Goal: Information Seeking & Learning: Find specific fact

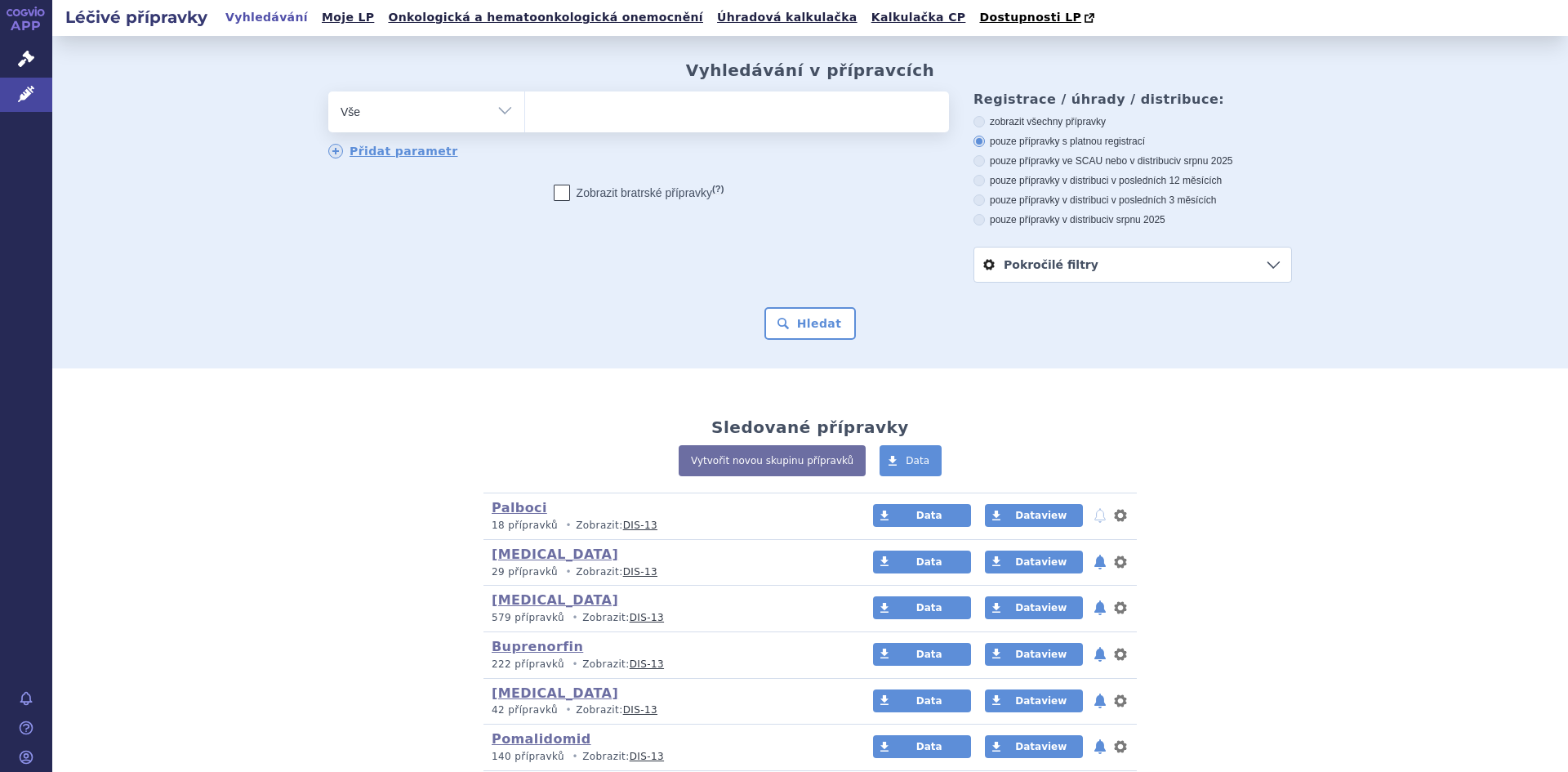
scroll to position [81, 0]
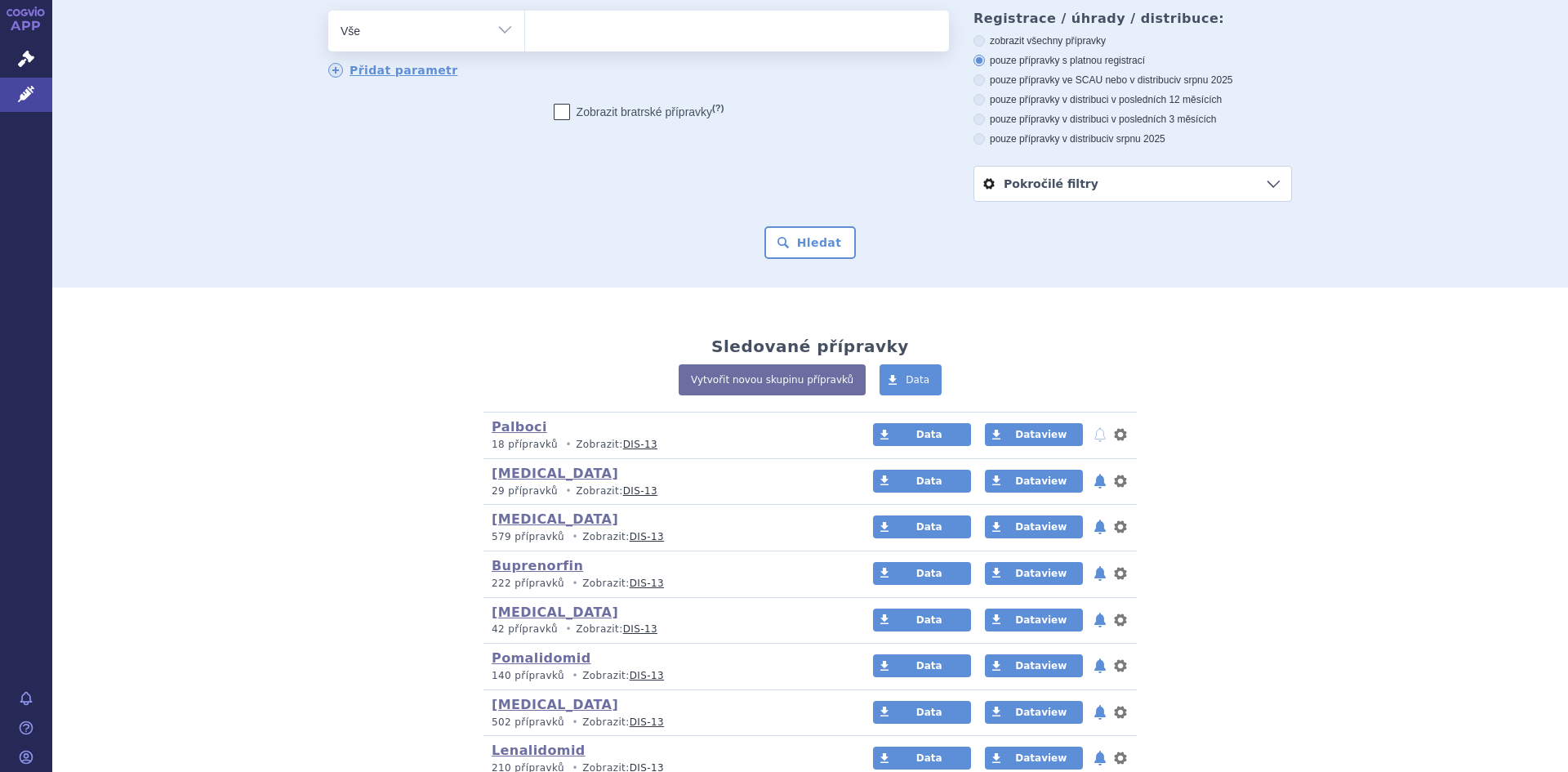
click at [498, 30] on select "Vše Přípravek/SUKL kód MAH VPOIS ATC/Aktivní látka Léková forma Síla" at bounding box center [427, 29] width 196 height 37
click at [329, 11] on select "Vše Přípravek/SUKL kód MAH VPOIS ATC/Aktivní látka Léková forma Síla" at bounding box center [427, 29] width 196 height 37
click at [540, 31] on ul at bounding box center [737, 27] width 424 height 34
click at [525, 31] on select at bounding box center [525, 30] width 1 height 41
type input "in"
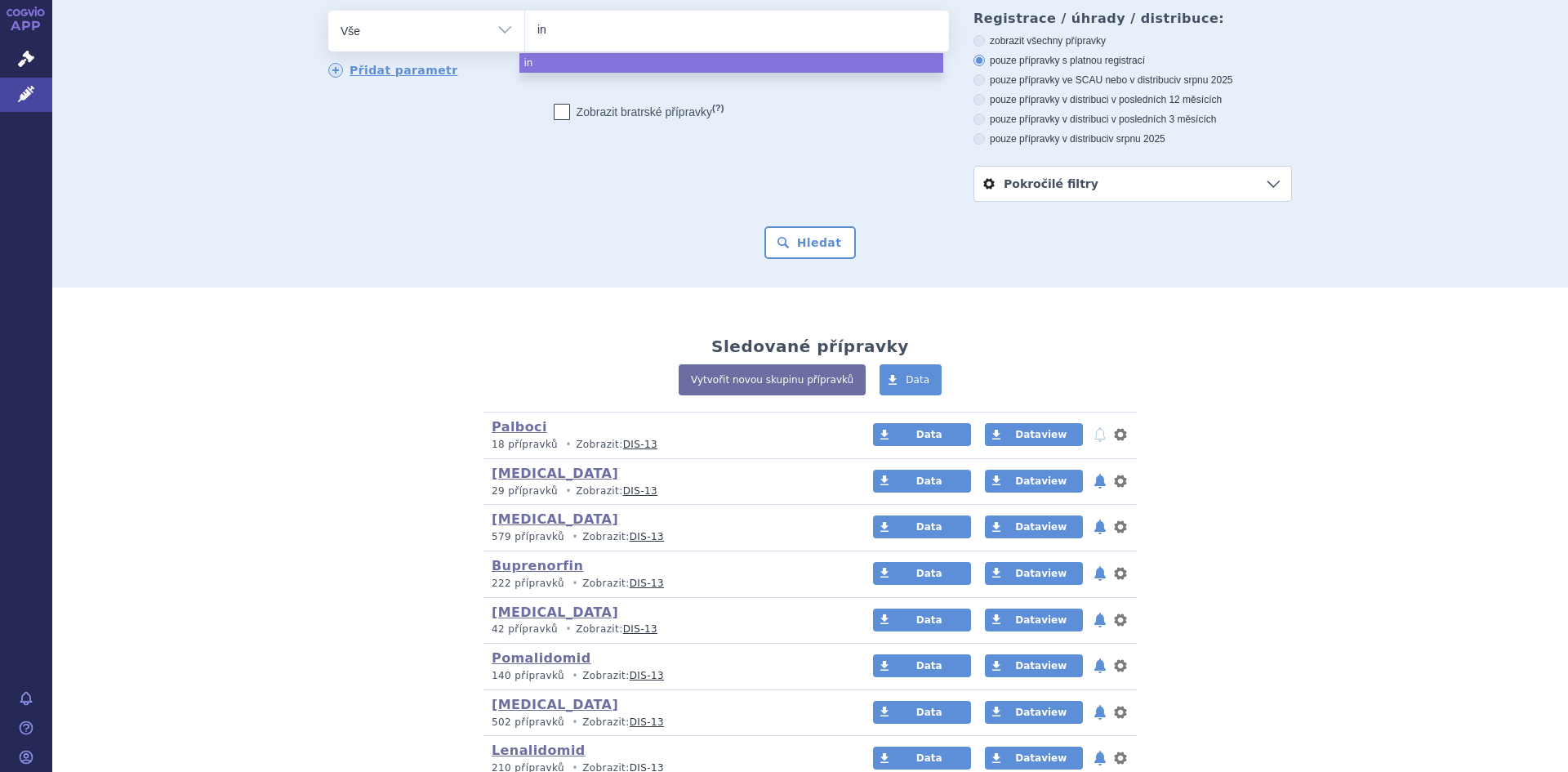
type input "inf"
type input "infl"
type input "influ"
type input "influv"
type input "influva"
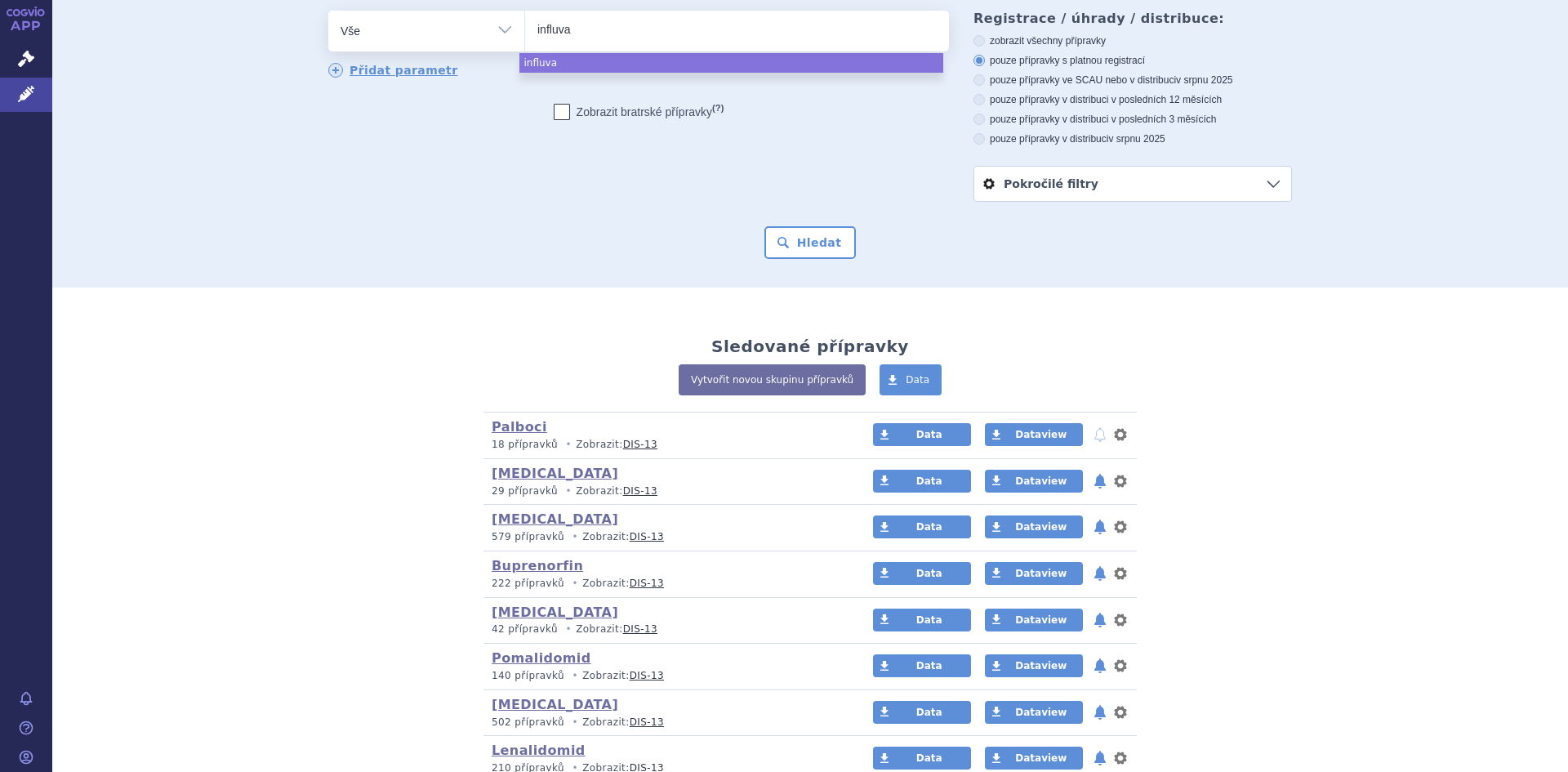
type input "influvac"
select select "influvac"
click at [814, 244] on button "Hledat" at bounding box center [811, 242] width 92 height 32
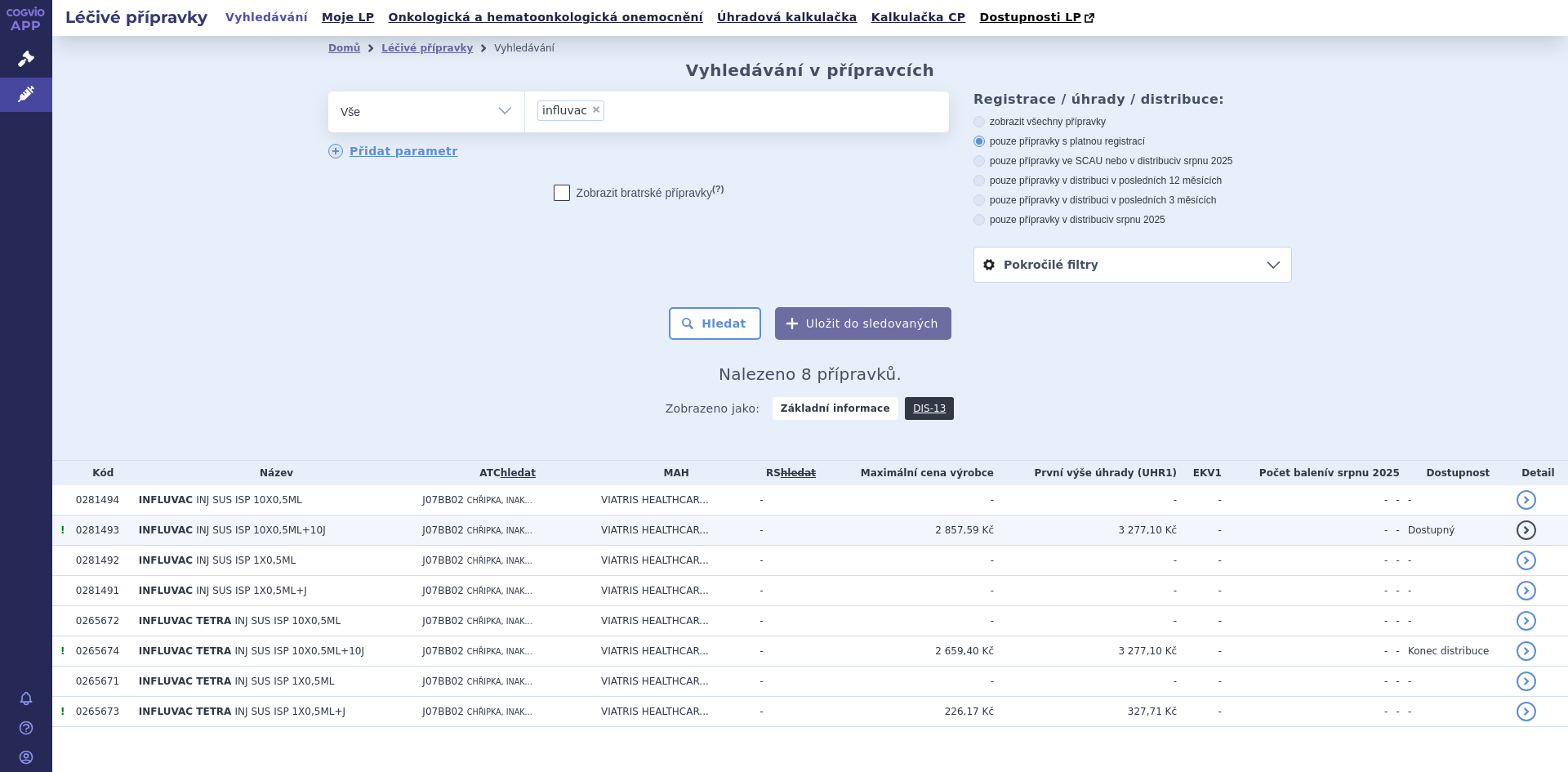
click at [179, 532] on span "INFLUVAC" at bounding box center [165, 530] width 54 height 11
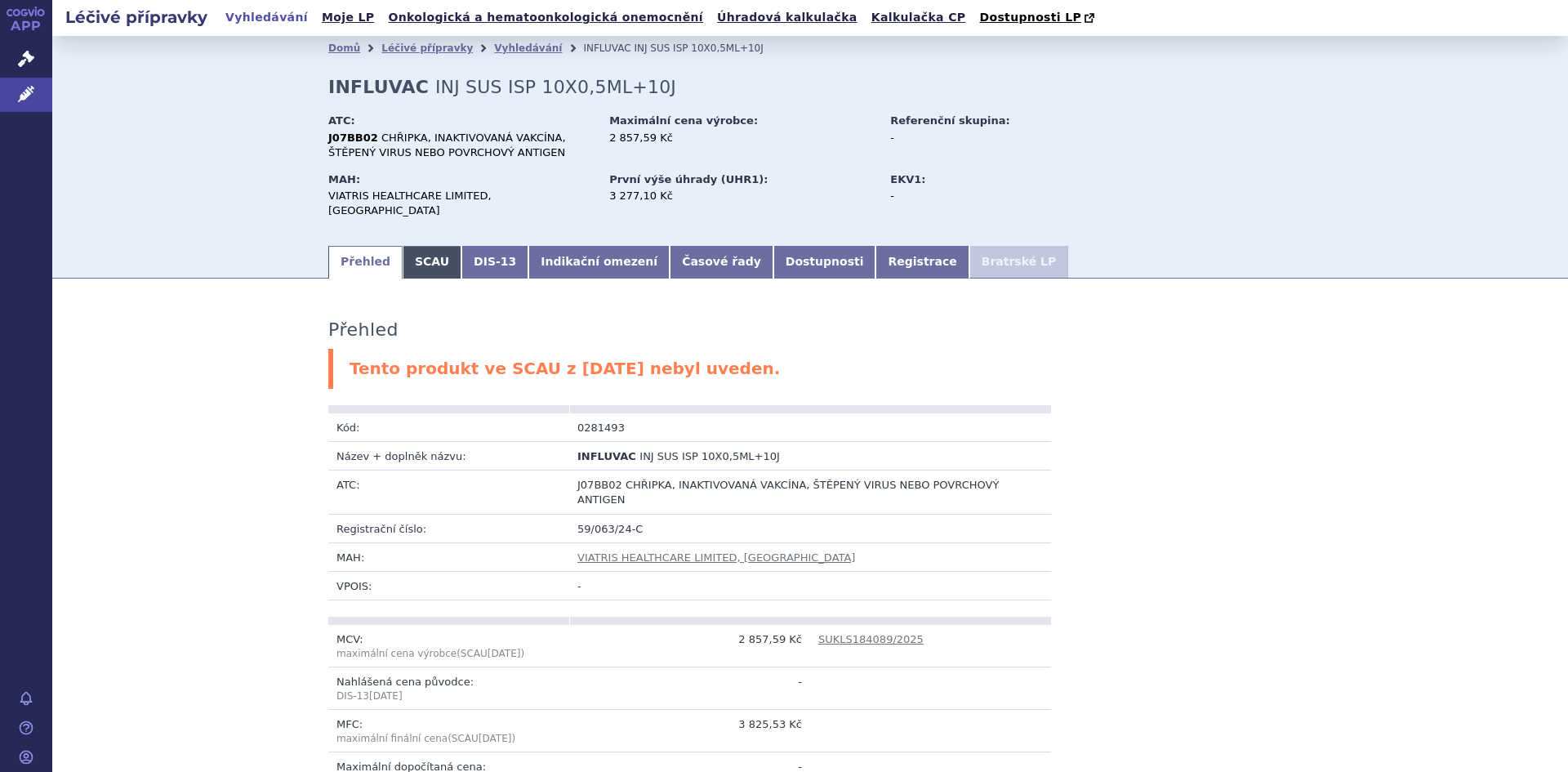
click at [412, 253] on link "SCAU" at bounding box center [432, 261] width 59 height 32
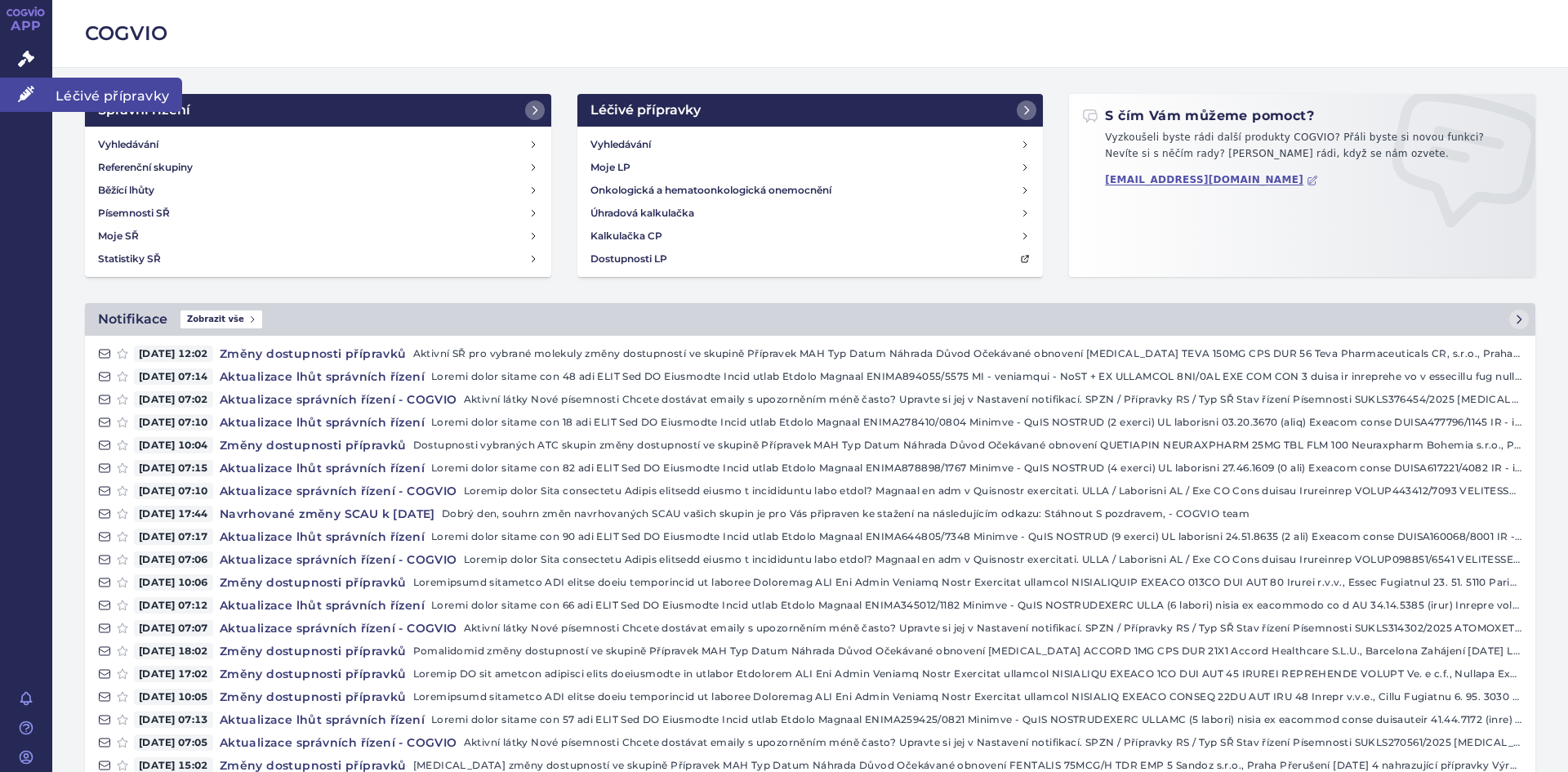
click at [95, 90] on span "Léčivé přípravky" at bounding box center [117, 94] width 130 height 34
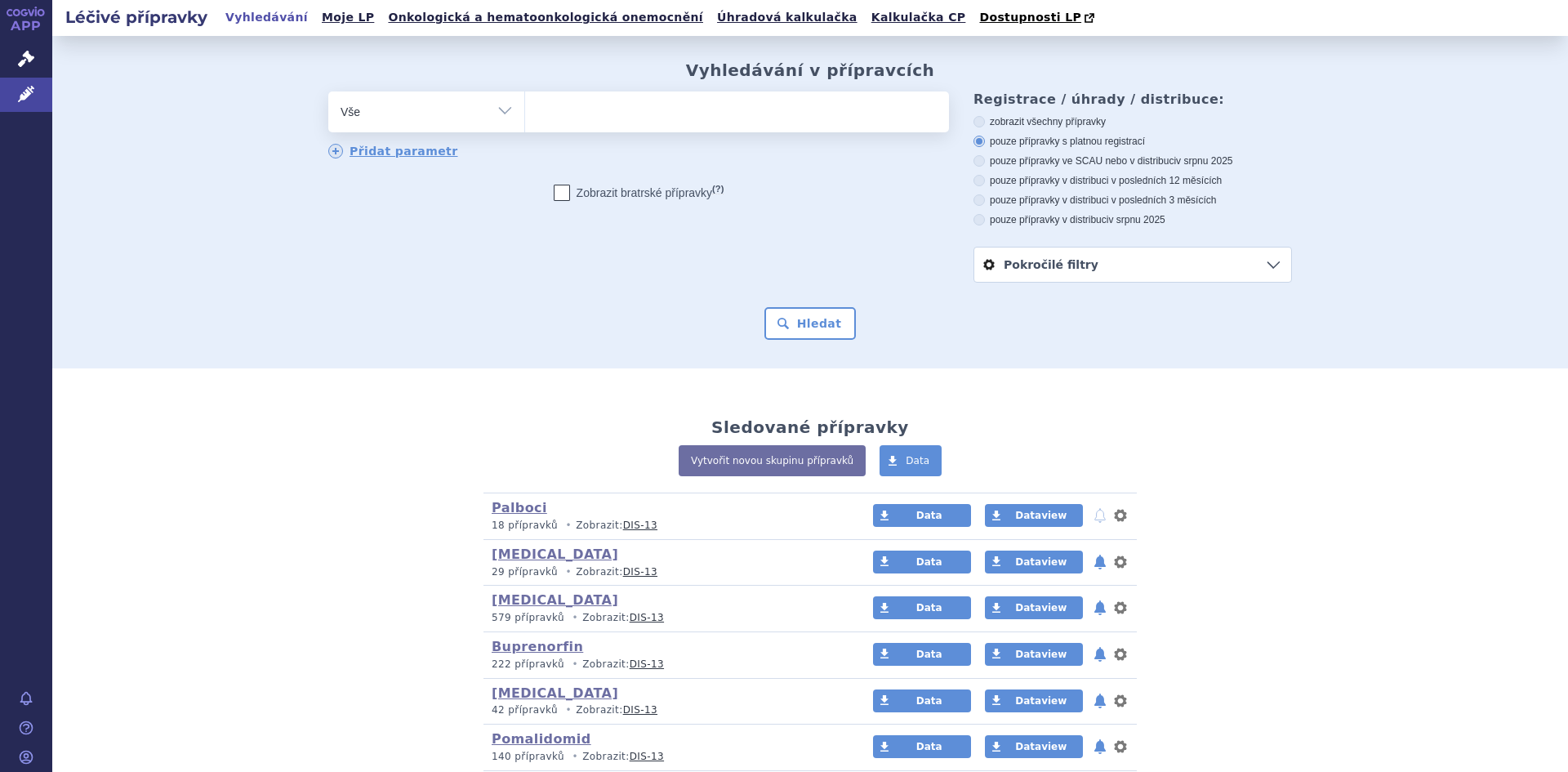
click at [503, 106] on select "Vše Přípravek/SUKL kód MAH VPOIS ATC/Aktivní látka Léková forma Síla" at bounding box center [427, 110] width 196 height 37
select select "filter-atc-group"
click at [329, 92] on select "Vše Přípravek/SUKL kód MAH VPOIS ATC/Aktivní látka Léková forma Síla" at bounding box center [427, 110] width 196 height 37
click at [556, 126] on ul at bounding box center [737, 108] width 424 height 34
click at [525, 126] on select at bounding box center [525, 111] width 1 height 41
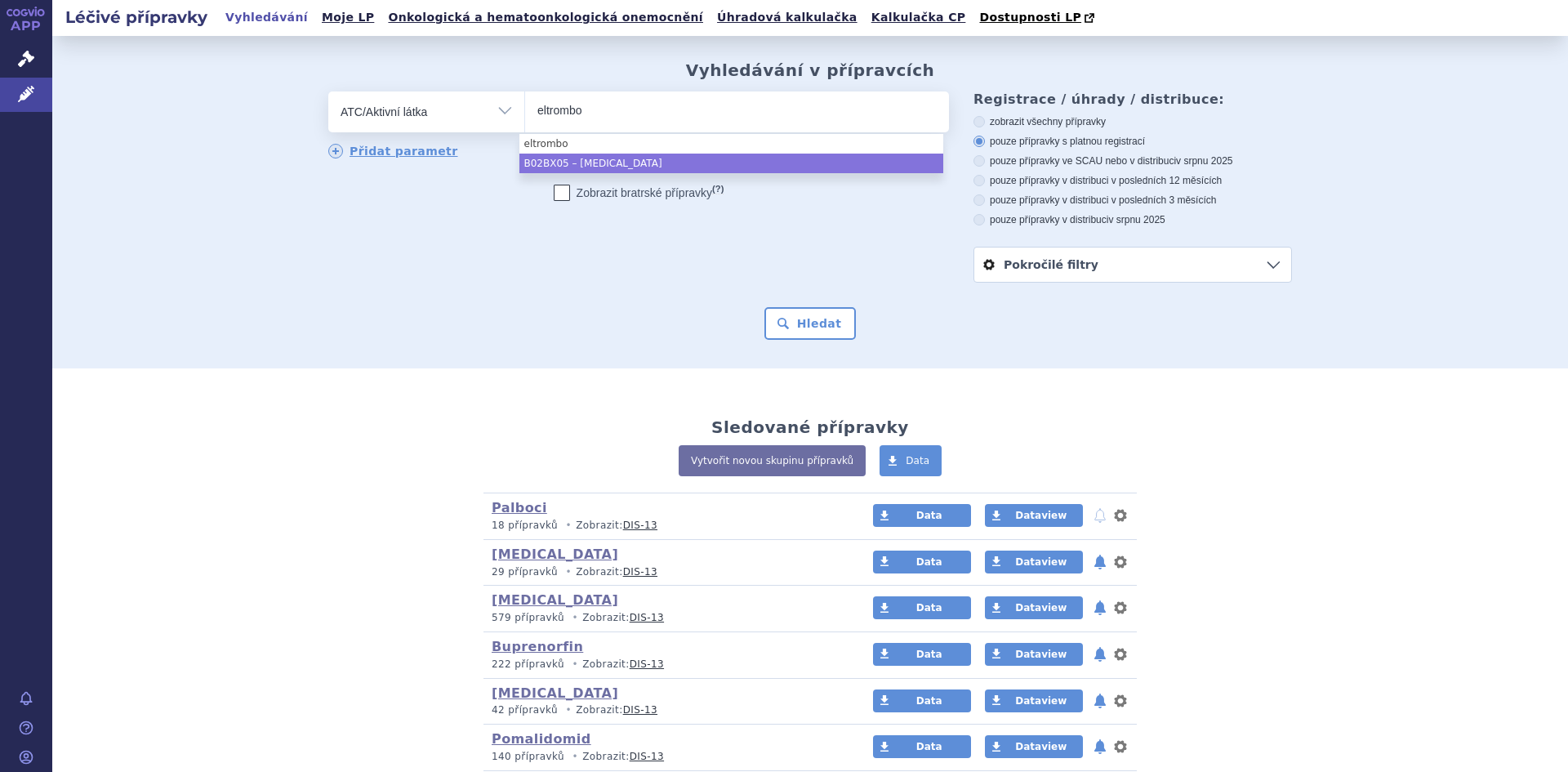
type input "eltrombo"
select select "B02BX05"
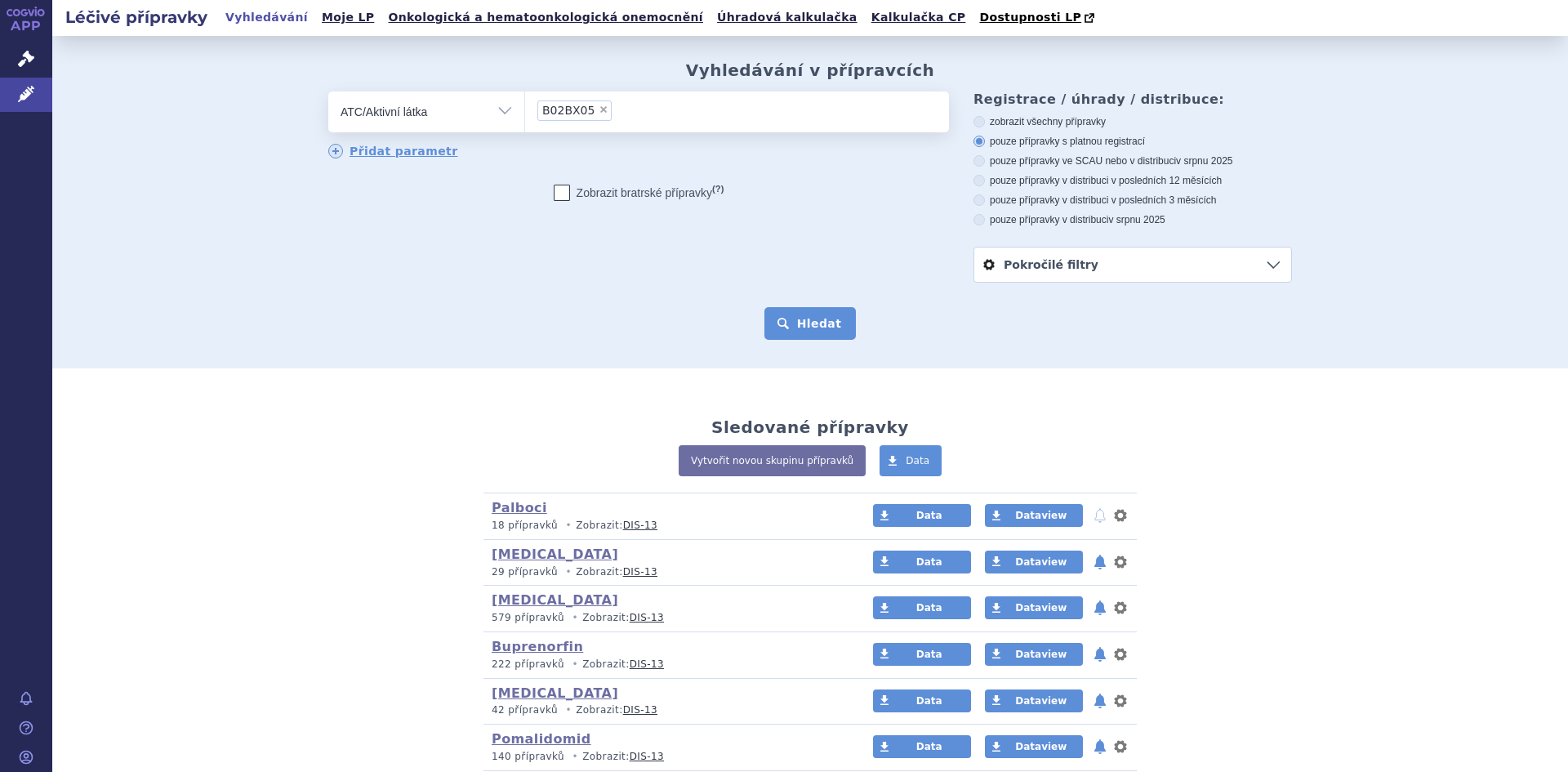
click at [785, 312] on button "Hledat" at bounding box center [811, 323] width 92 height 32
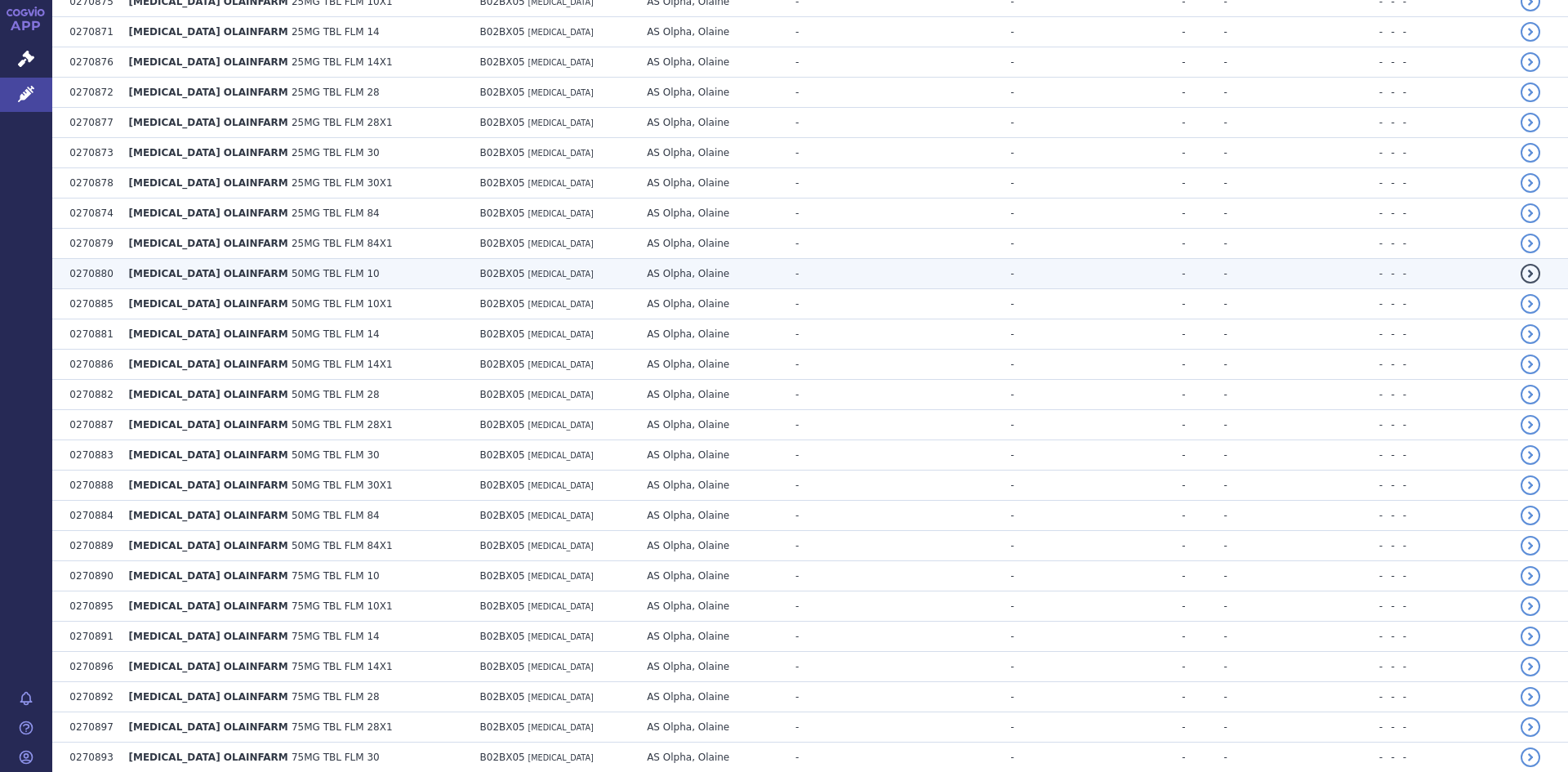
scroll to position [2855, 0]
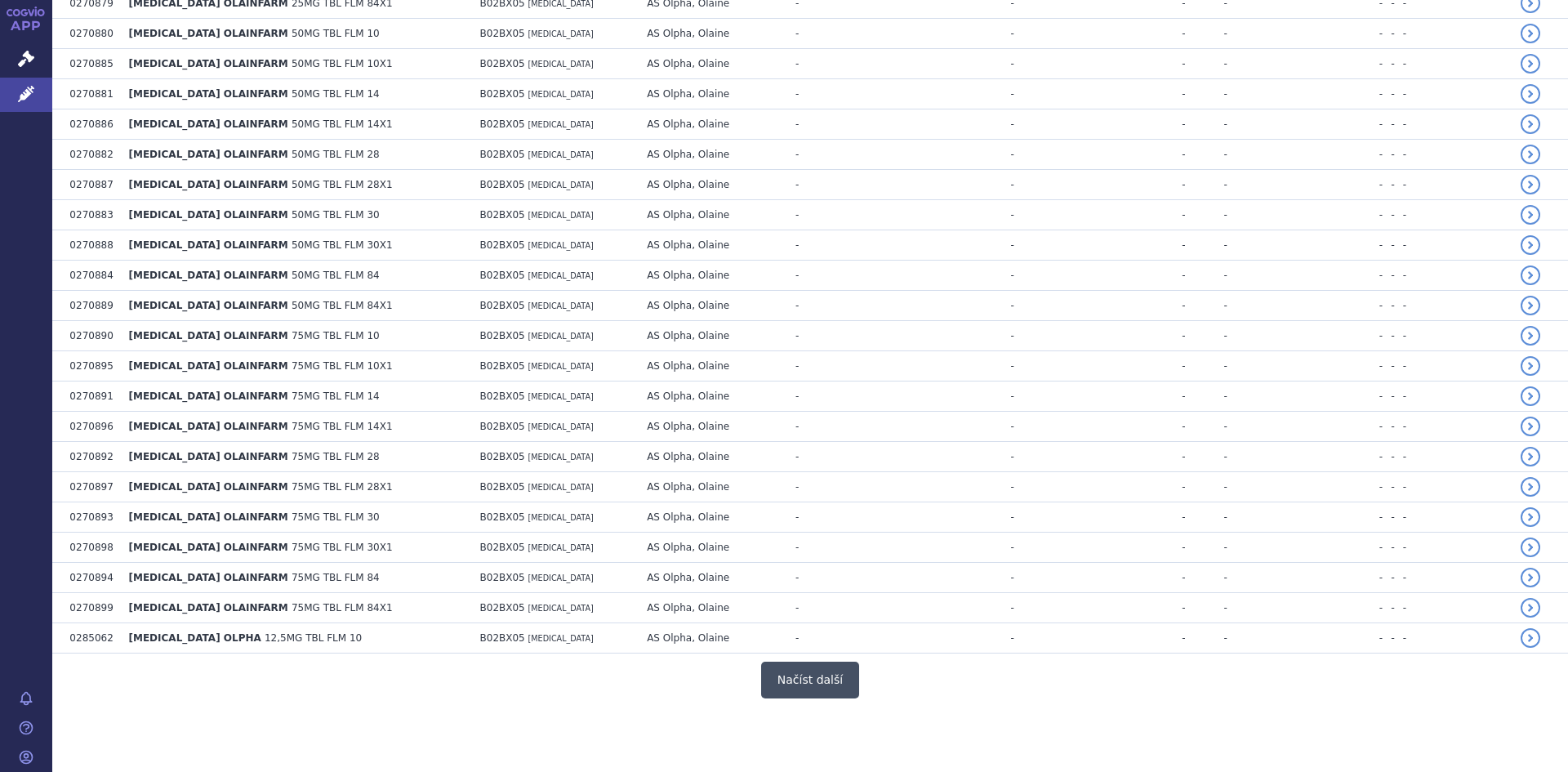
click at [802, 674] on button "Načíst další" at bounding box center [810, 680] width 98 height 37
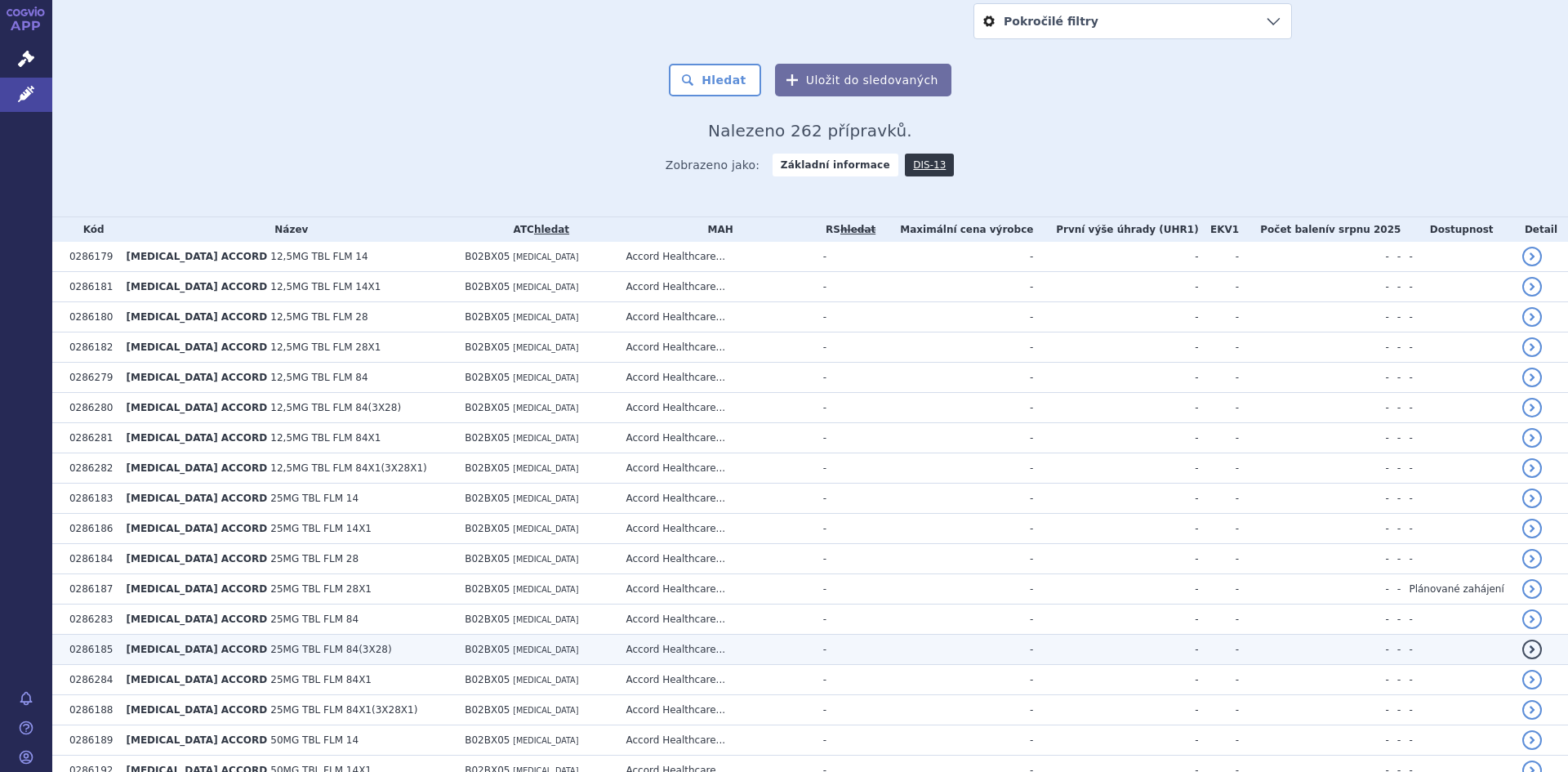
scroll to position [245, 0]
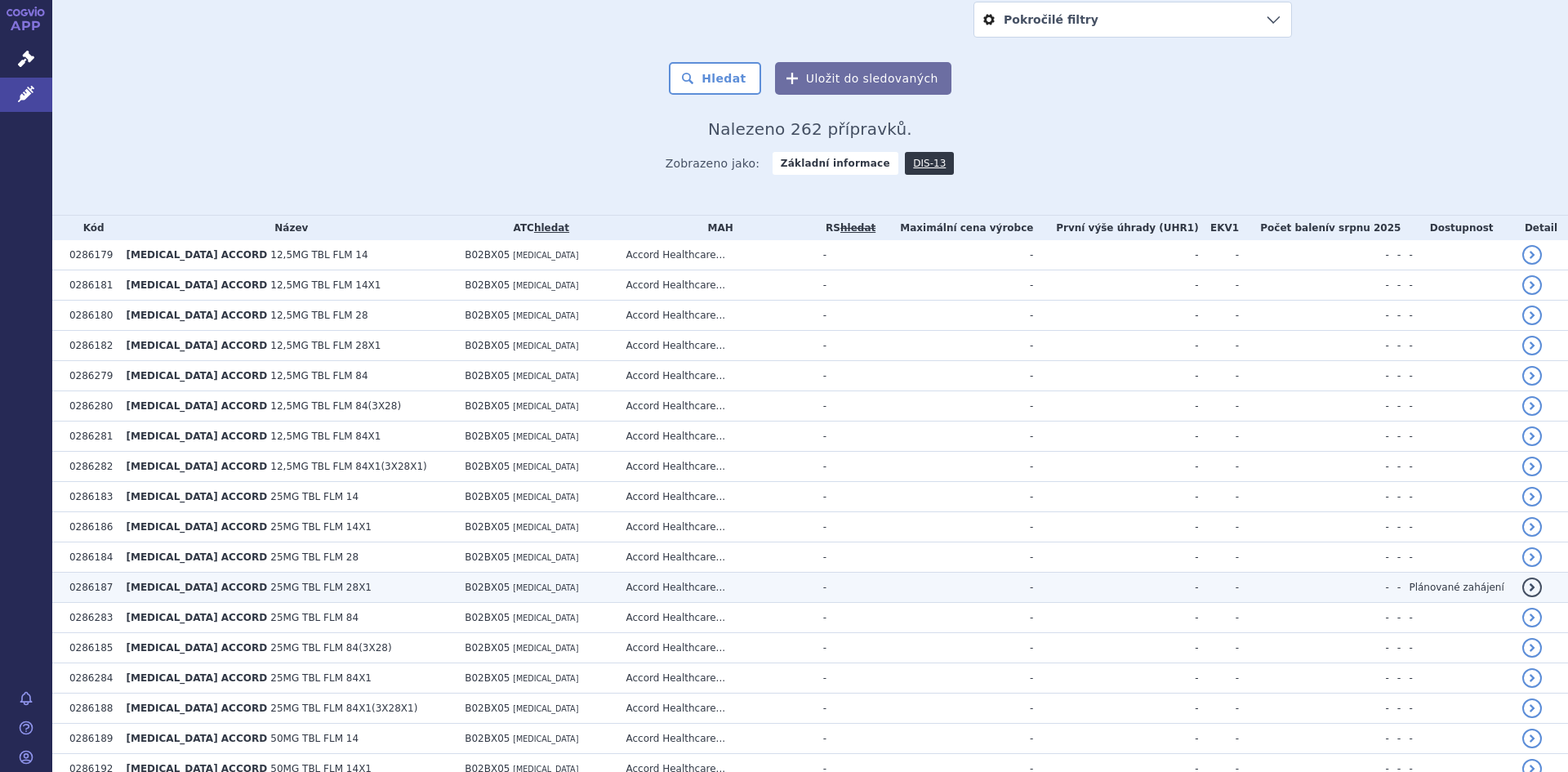
click at [224, 586] on span "[MEDICAL_DATA] ACCORD" at bounding box center [197, 587] width 141 height 11
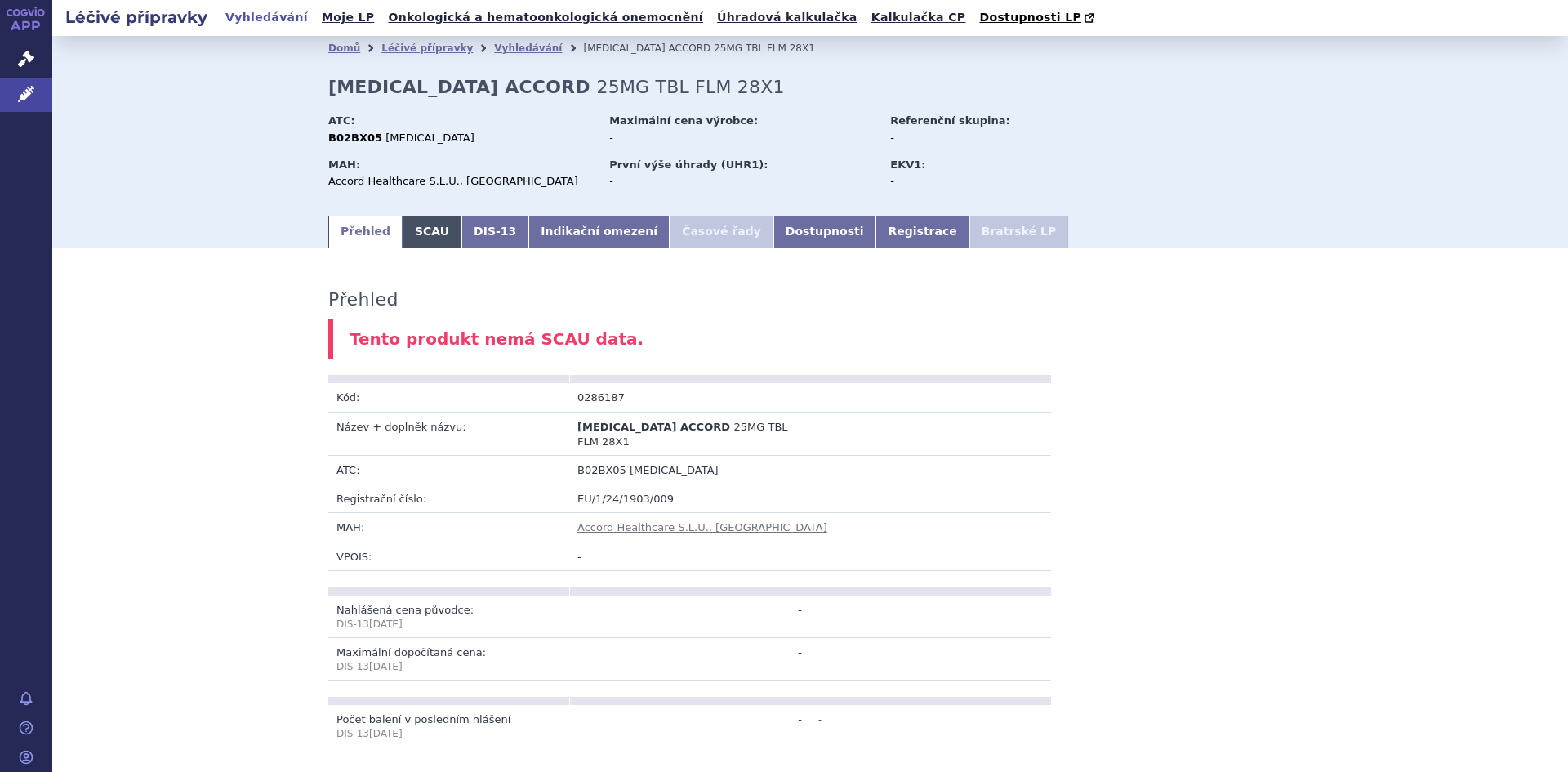
click at [405, 238] on link "SCAU" at bounding box center [432, 231] width 59 height 32
